Goal: Navigation & Orientation: Find specific page/section

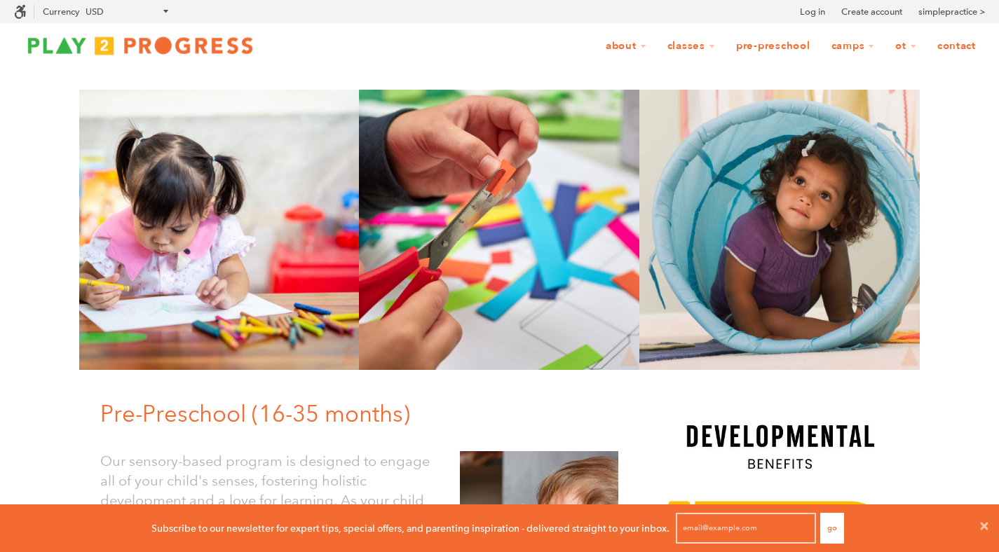
scroll to position [1, 11]
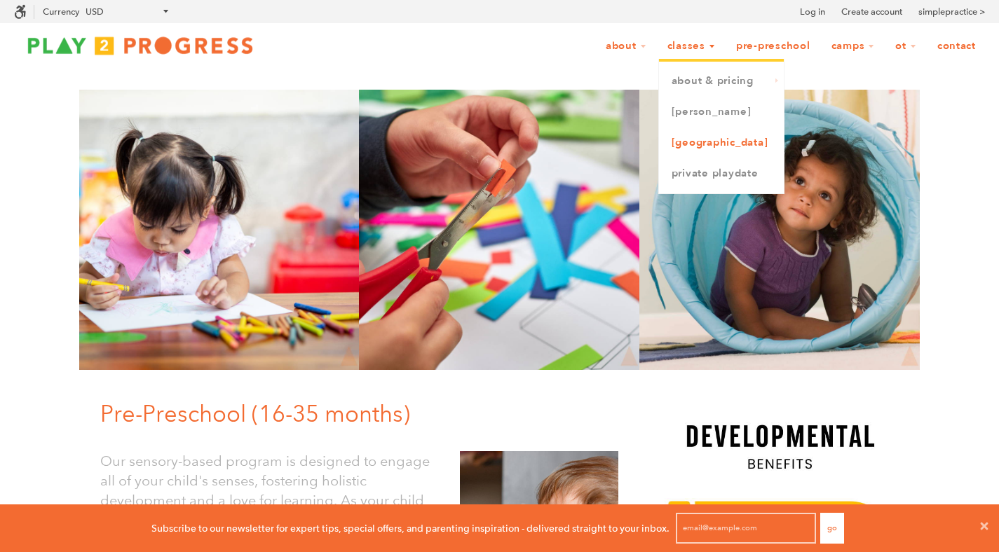
click at [709, 139] on link "[GEOGRAPHIC_DATA]" at bounding box center [721, 143] width 125 height 31
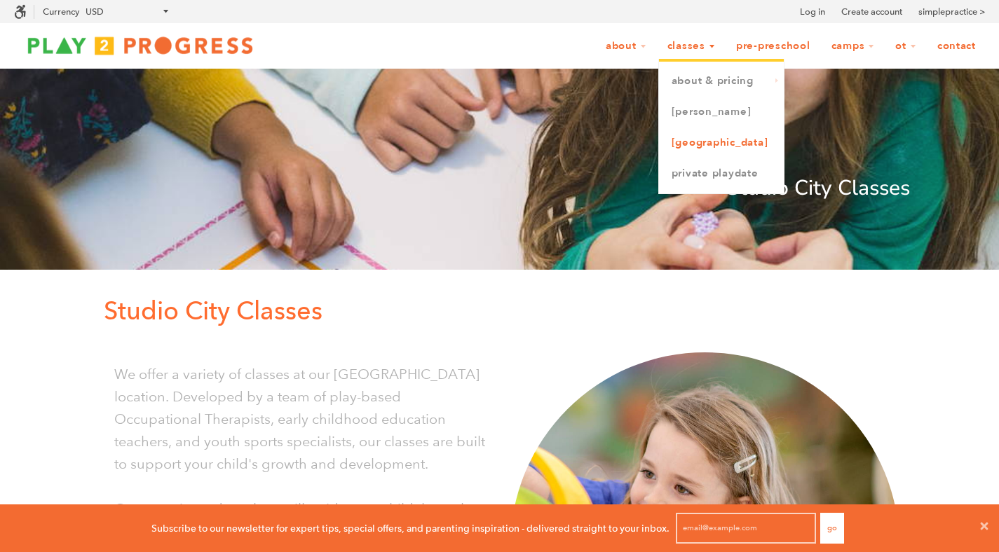
click at [701, 138] on link "[GEOGRAPHIC_DATA]" at bounding box center [721, 143] width 125 height 31
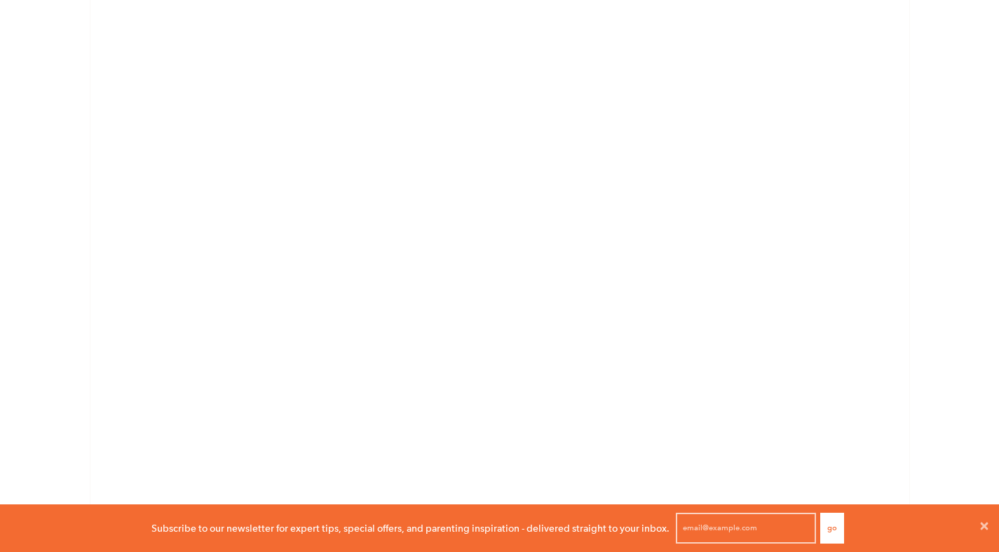
scroll to position [1015, 0]
